Goal: Task Accomplishment & Management: Use online tool/utility

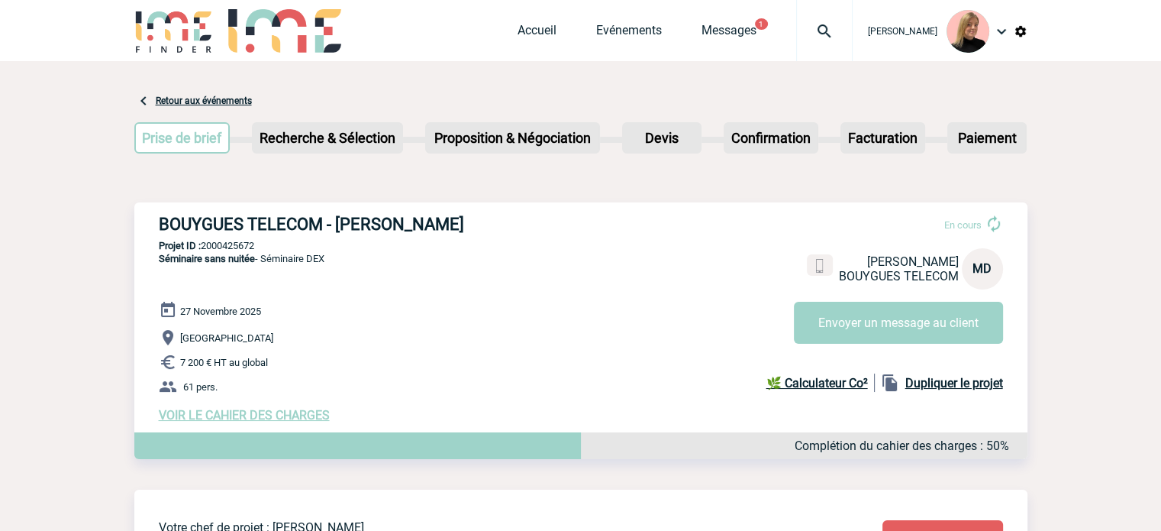
drag, startPoint x: 159, startPoint y: 220, endPoint x: 601, endPoint y: 213, distance: 442.1
click at [601, 213] on div "BOUYGUES TELECOM - Maria DOS SANTOS En cours Maria DOS SANTOS BOUYGUES TELECOM …" at bounding box center [580, 318] width 893 height 232
copy h3 "BOUYGUES TELECOM - [PERSON_NAME]"
drag, startPoint x: 331, startPoint y: 302, endPoint x: 341, endPoint y: 305, distance: 10.4
click at [331, 302] on div "BOUYGUES TELECOM - Maria DOS SANTOS En cours Maria DOS SANTOS BOUYGUES TELECOM …" at bounding box center [580, 318] width 893 height 232
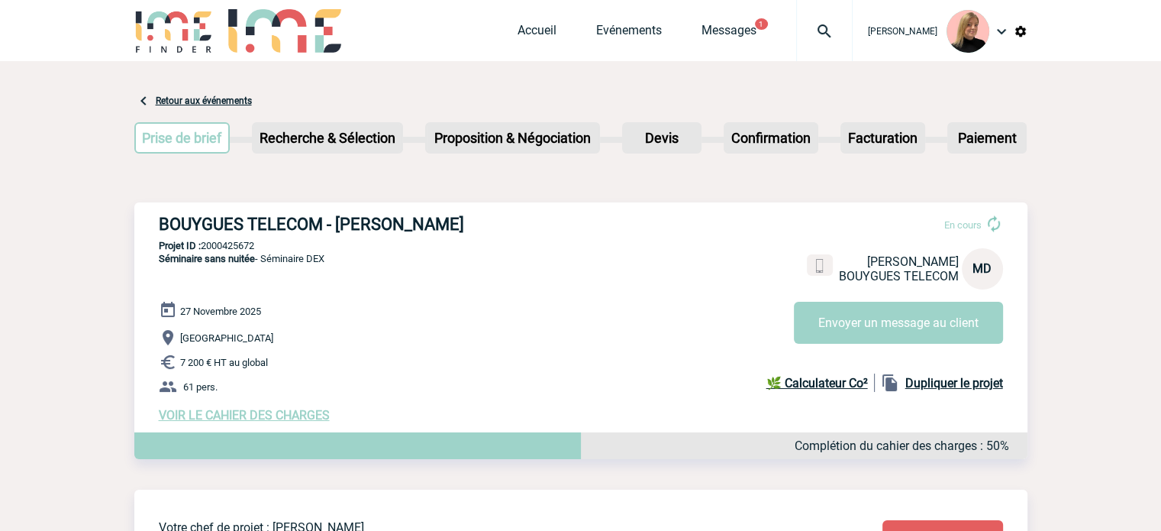
click at [229, 421] on span "VOIR LE CAHIER DES CHARGES" at bounding box center [244, 415] width 171 height 15
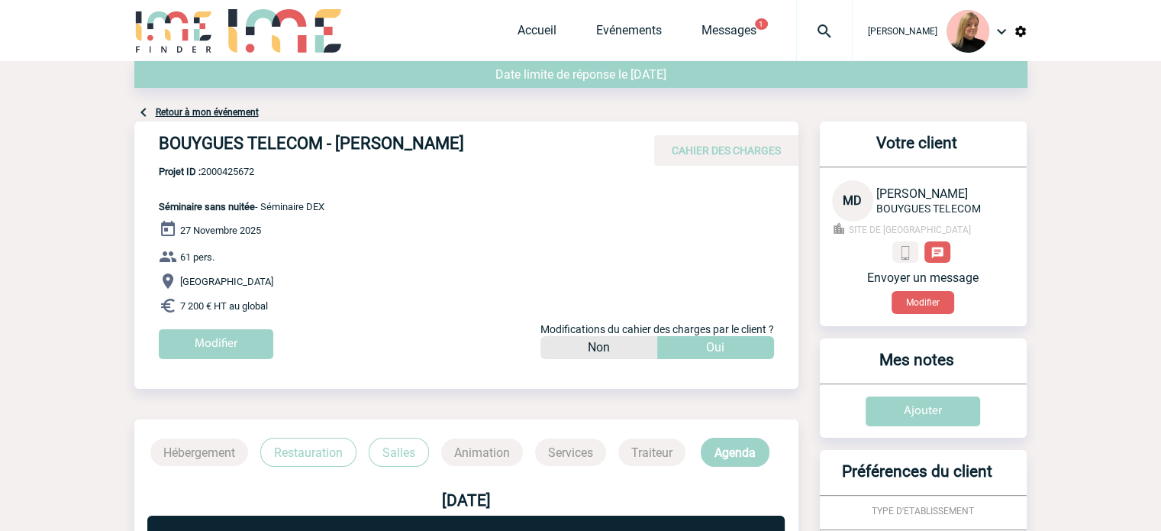
drag, startPoint x: 265, startPoint y: 207, endPoint x: 373, endPoint y: 202, distance: 107.8
click at [373, 202] on div "BOUYGUES TELECOM - [PERSON_NAME] CAHIER DES CHARGES BOUYGUES TELECOM - [PERSON_…" at bounding box center [466, 245] width 664 height 249
copy span "Séminaire DEX"
click at [245, 175] on span "Projet ID : 2000425672" at bounding box center [242, 171] width 166 height 11
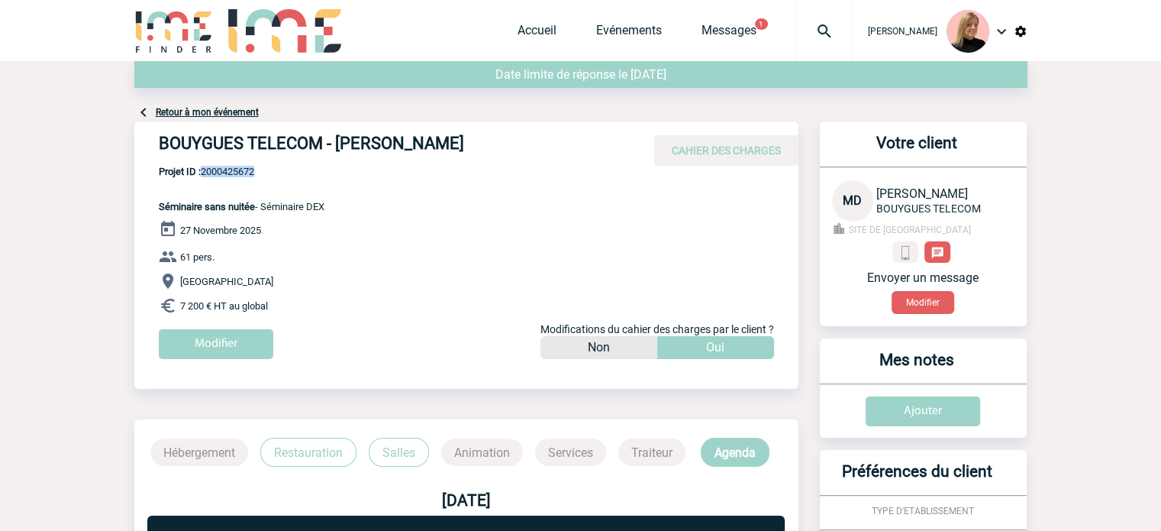
copy span "2000425672"
click at [341, 147] on h4 "BOUYGUES TELECOM - [PERSON_NAME]" at bounding box center [388, 147] width 458 height 26
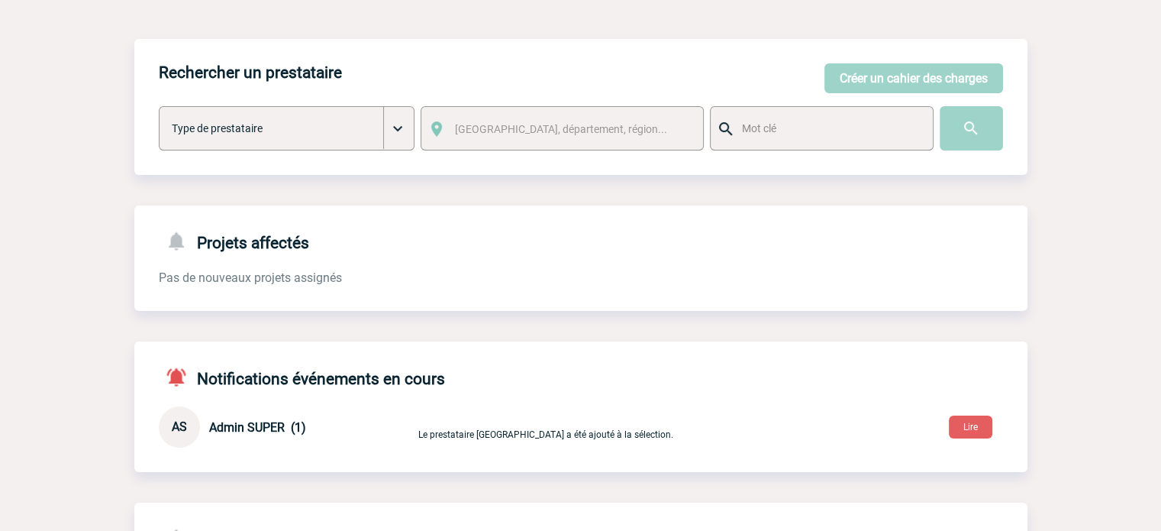
scroll to position [153, 0]
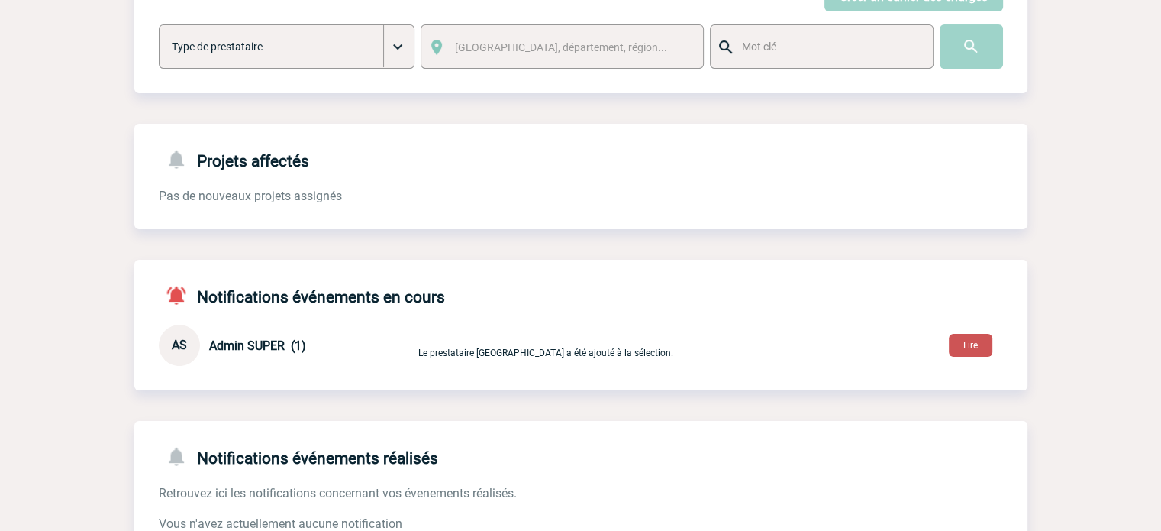
click at [962, 347] on button "Lire" at bounding box center [971, 345] width 44 height 23
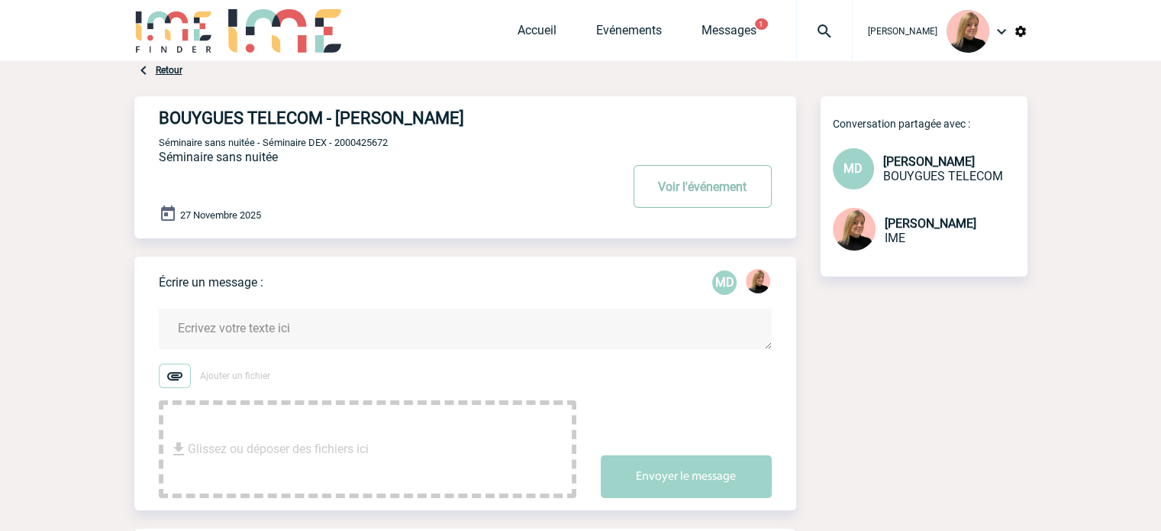
click at [700, 186] on button "Voir l'événement" at bounding box center [703, 186] width 138 height 43
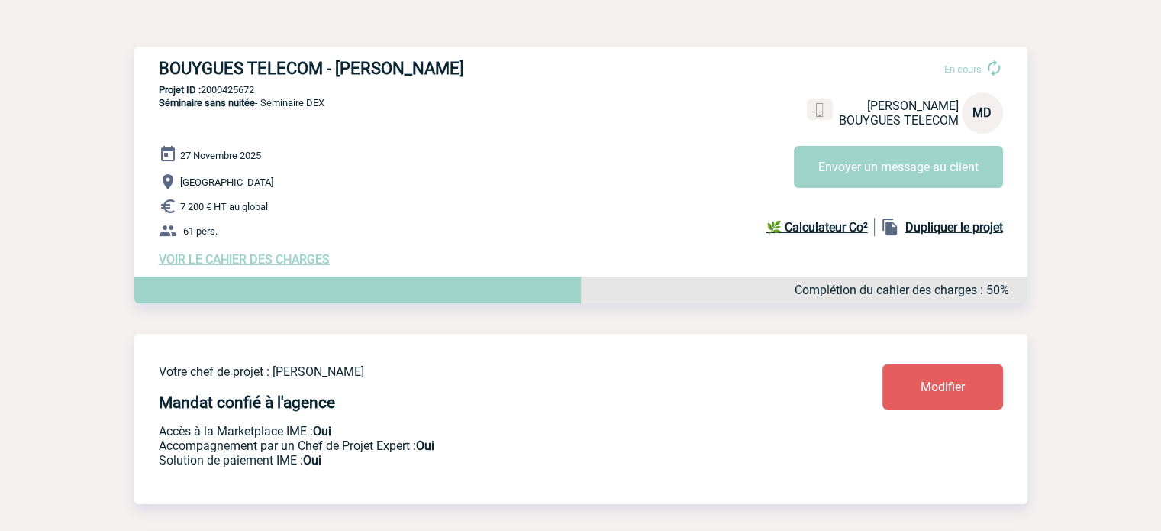
scroll to position [153, 0]
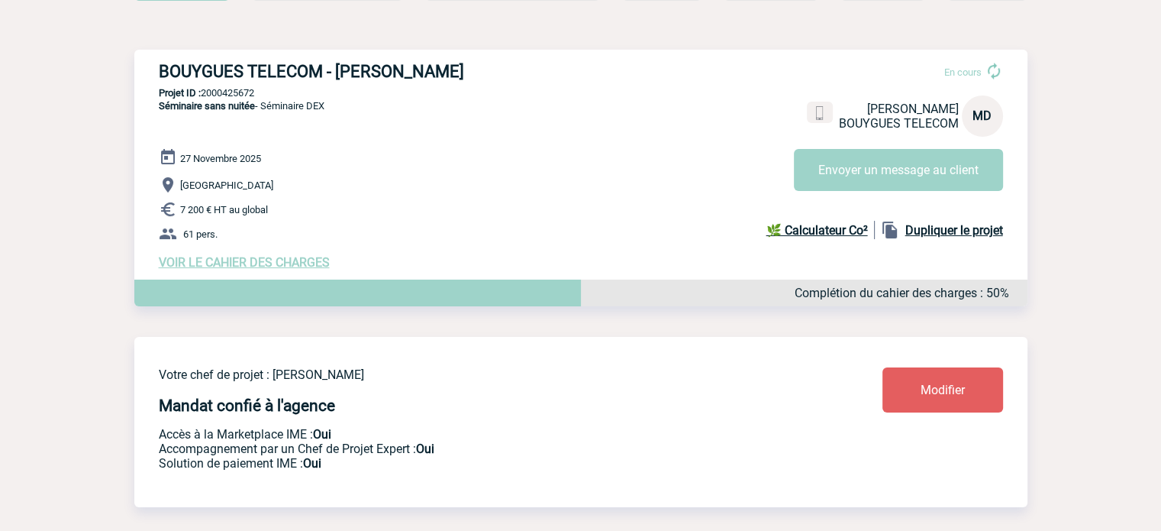
click at [290, 269] on span "VOIR LE CAHIER DES CHARGES" at bounding box center [244, 262] width 171 height 15
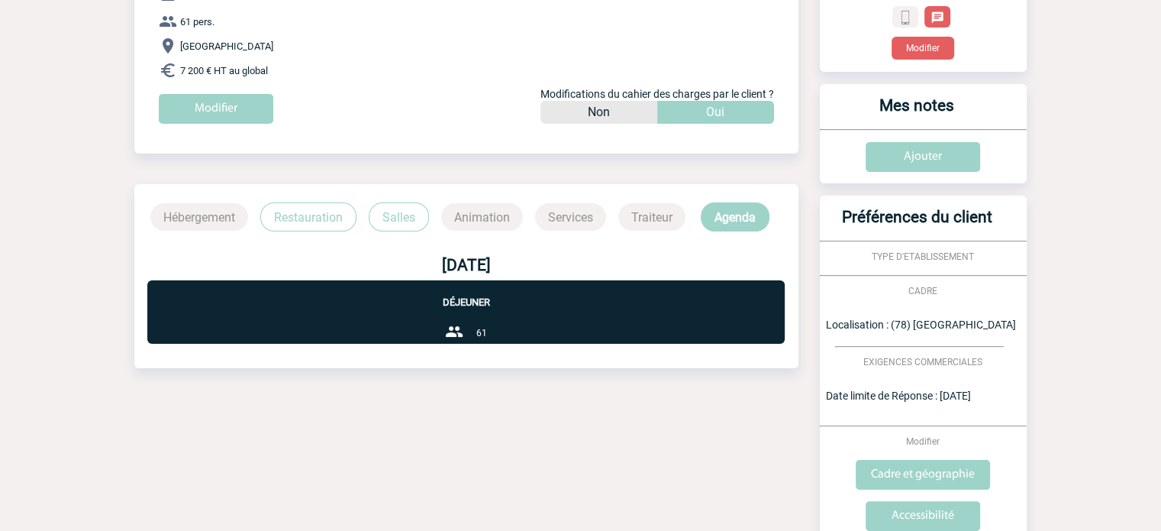
scroll to position [216, 0]
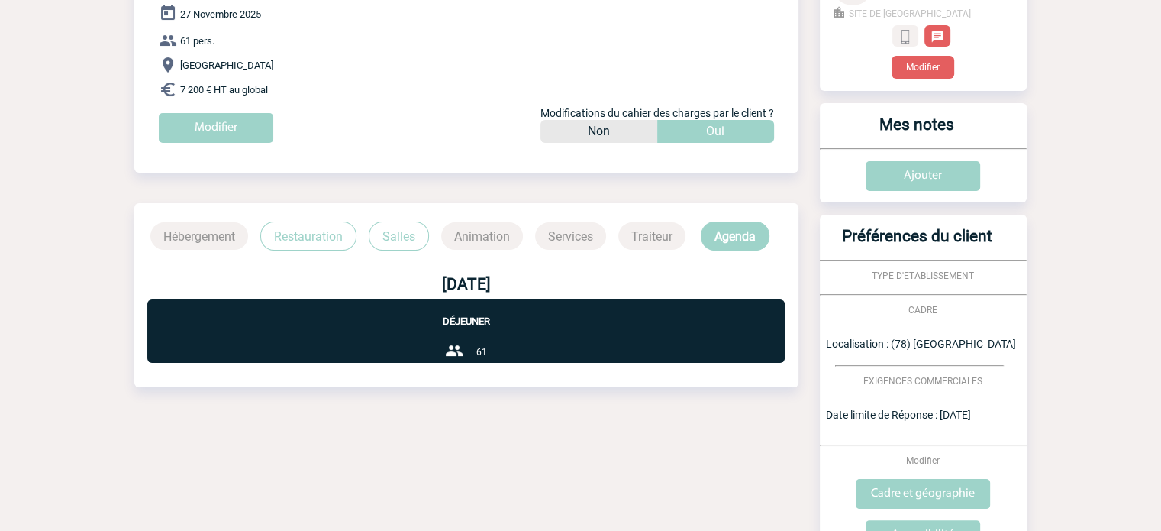
drag, startPoint x: 411, startPoint y: 238, endPoint x: 350, endPoint y: 232, distance: 61.4
click at [408, 237] on p "Salles" at bounding box center [399, 235] width 60 height 29
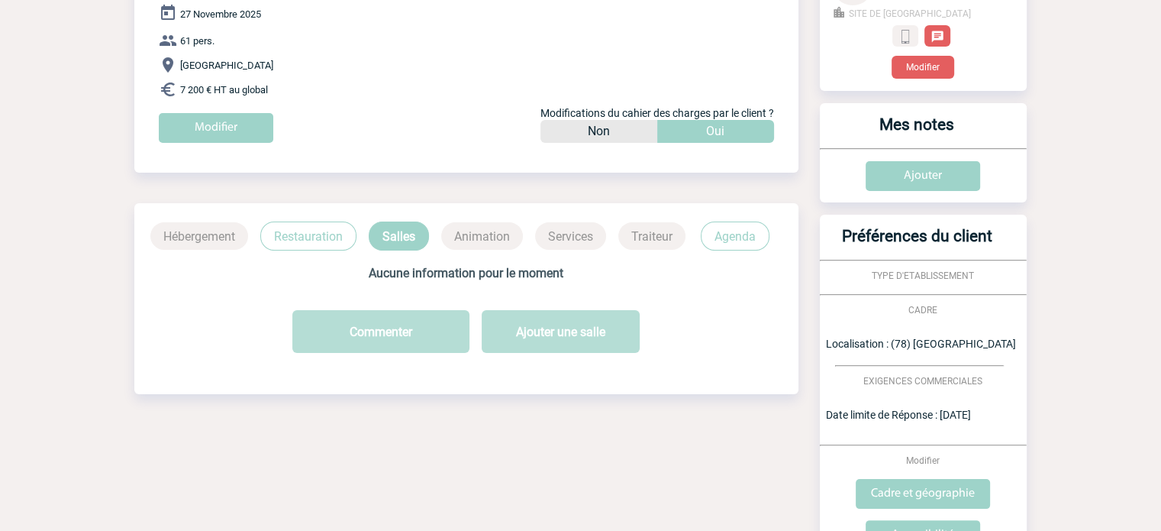
click at [324, 231] on p "Restauration" at bounding box center [308, 235] width 96 height 29
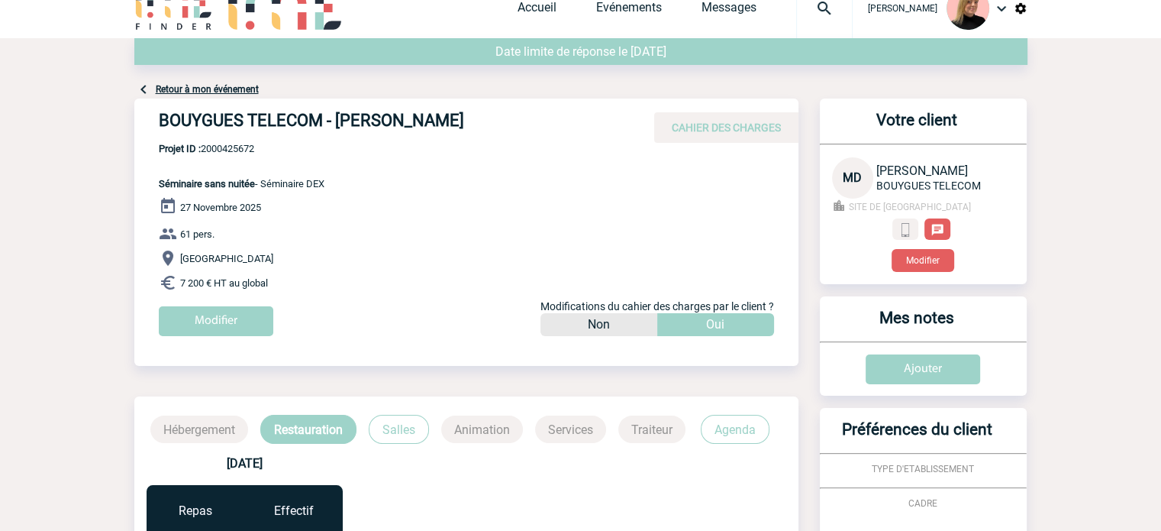
scroll to position [0, 0]
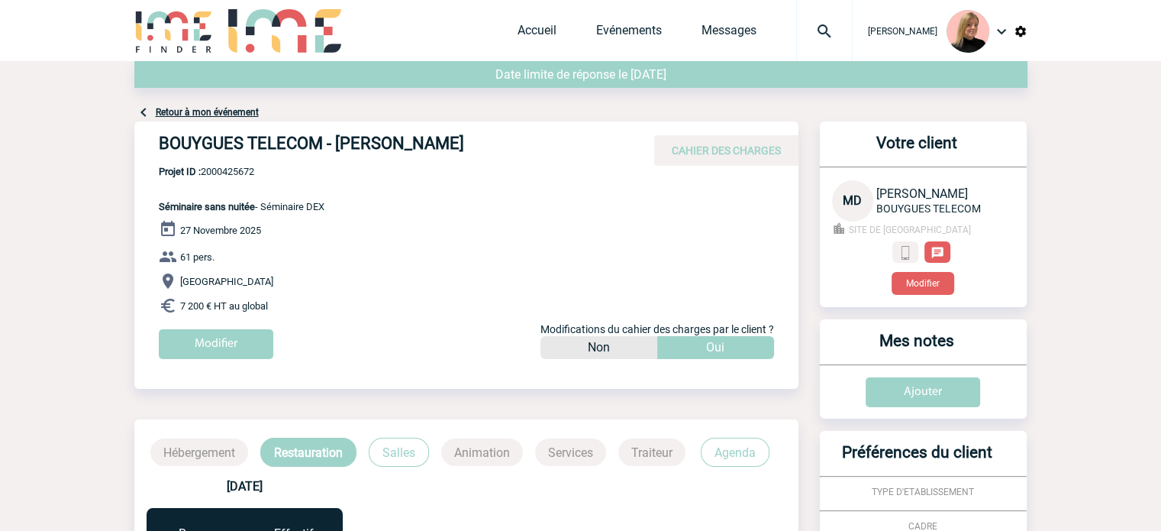
click at [236, 169] on span "Projet ID : 2000425672" at bounding box center [242, 171] width 166 height 11
copy span "2000425672"
